Goal: Task Accomplishment & Management: Use online tool/utility

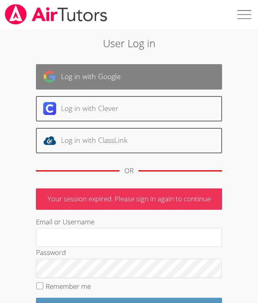
click at [161, 75] on link "Log in with Google" at bounding box center [129, 76] width 186 height 25
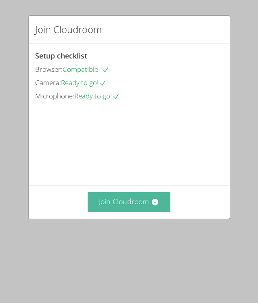
click at [107, 212] on button "Join Cloudroom" at bounding box center [129, 202] width 83 height 20
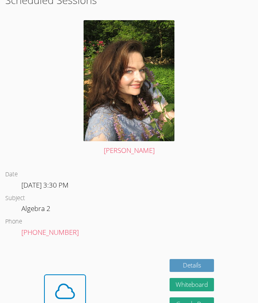
scroll to position [353, 0]
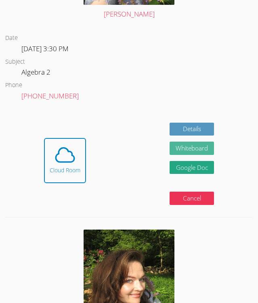
click at [198, 150] on button "Whiteboard" at bounding box center [191, 148] width 44 height 13
